Goal: Information Seeking & Learning: Learn about a topic

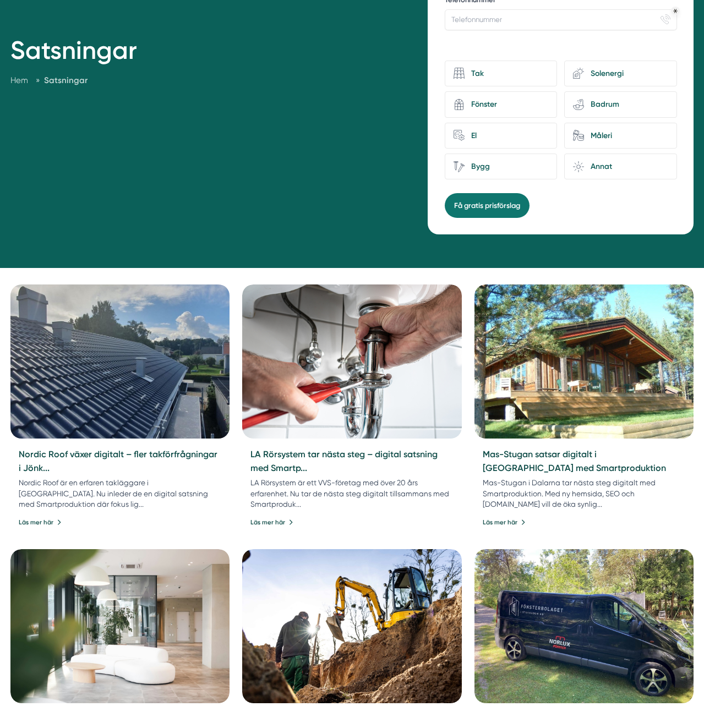
scroll to position [211, 0]
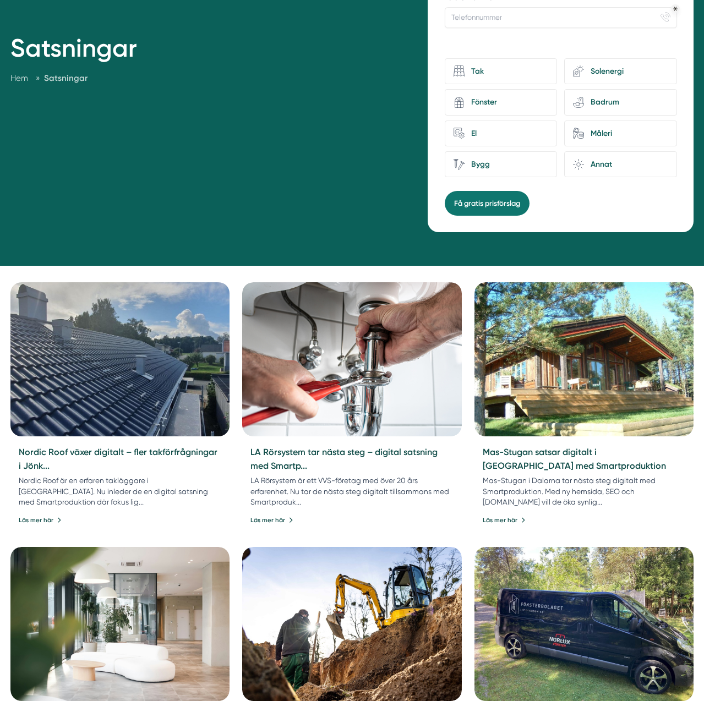
click at [130, 336] on img at bounding box center [120, 359] width 230 height 162
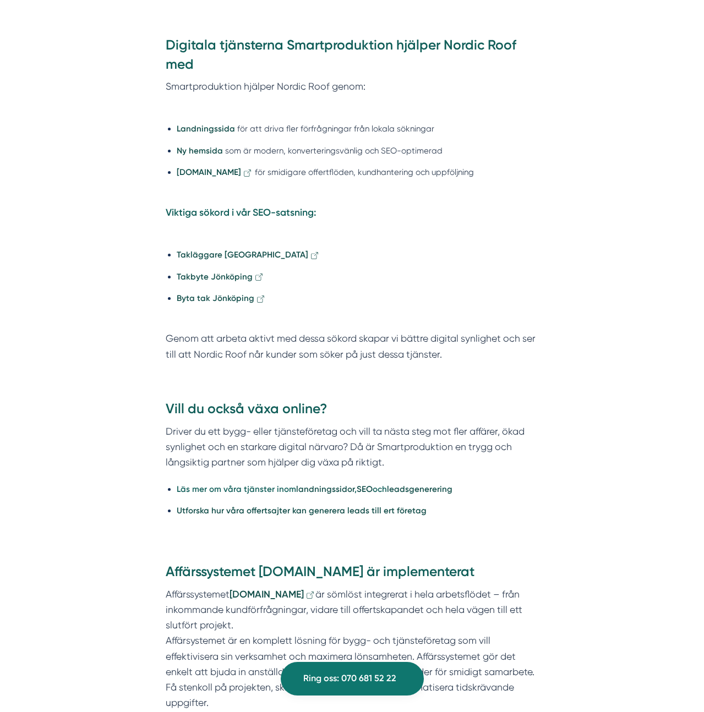
scroll to position [1300, 0]
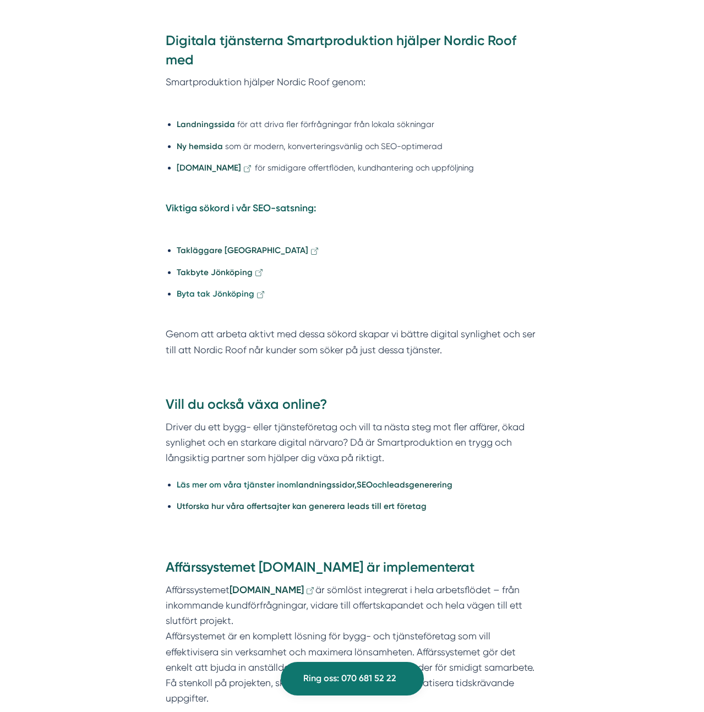
click at [207, 290] on strong "Byta tak Jönköping" at bounding box center [216, 294] width 78 height 10
click at [207, 276] on strong "Takbyte Jönköping" at bounding box center [215, 272] width 76 height 10
click at [210, 251] on strong "Takläggare [GEOGRAPHIC_DATA]" at bounding box center [242, 250] width 131 height 10
click at [374, 220] on p "Viktiga sökord i vår SEO-satsning:" at bounding box center [352, 215] width 372 height 31
click at [545, 431] on div "Vill du också växa online? Driver du ett bygg- eller tjänsteföretag och vill ta…" at bounding box center [352, 461] width 423 height 163
